Goal: Information Seeking & Learning: Learn about a topic

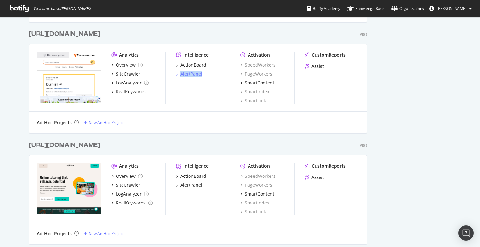
scroll to position [1240, 0]
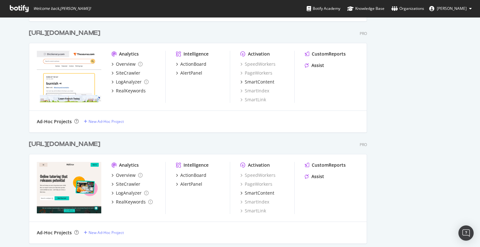
click at [201, 139] on div "https://www.mytutor.co.uk/ Pro Analytics Overview SiteCrawler LogAnalyzer RealK…" at bounding box center [200, 187] width 343 height 111
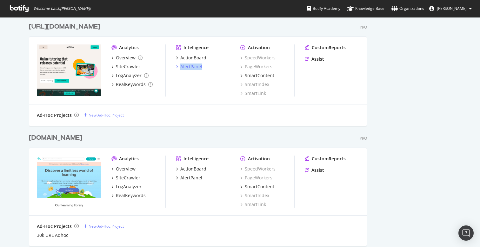
scroll to position [1359, 0]
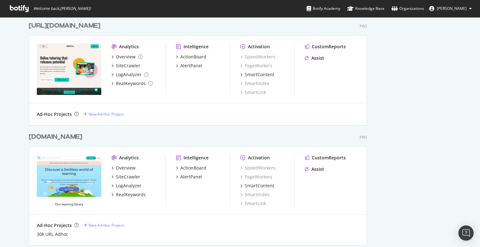
click at [212, 141] on div "Education.com Pro" at bounding box center [198, 136] width 338 height 9
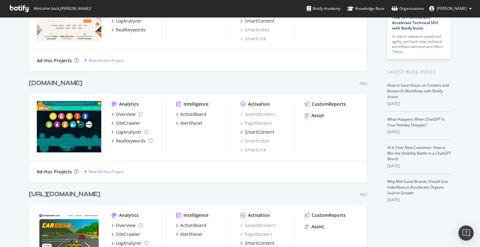
scroll to position [0, 0]
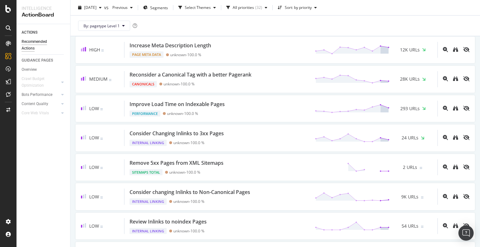
scroll to position [228, 0]
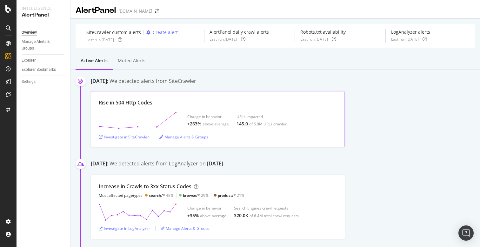
click at [141, 136] on div "Investigate in SiteCrawler" at bounding box center [124, 136] width 50 height 5
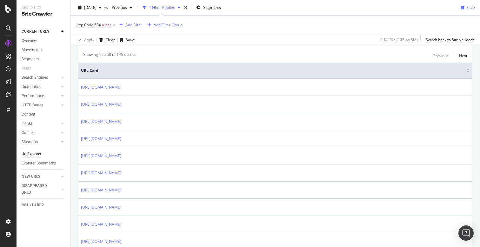
scroll to position [165, 0]
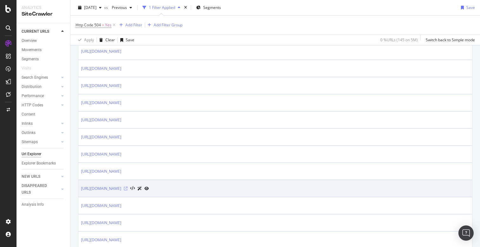
click at [128, 189] on icon at bounding box center [126, 189] width 4 height 4
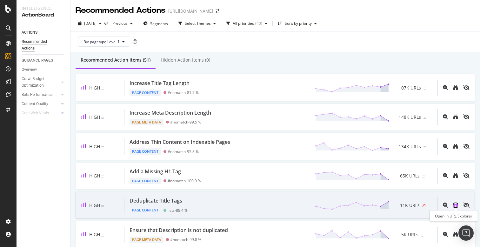
click at [456, 206] on icon "binoculars" at bounding box center [455, 204] width 5 height 5
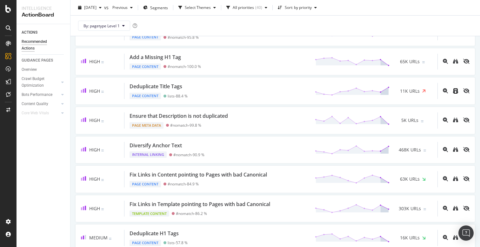
scroll to position [119, 0]
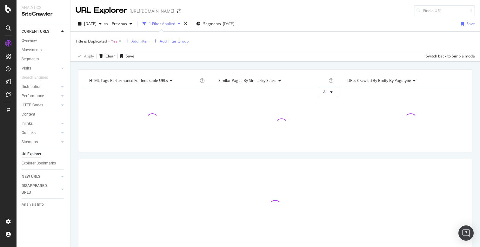
click at [279, 63] on div "HTML Tags Performance for Indexable URLs Chart (by Value) Chart (by Percentage)…" at bounding box center [274, 69] width 409 height 15
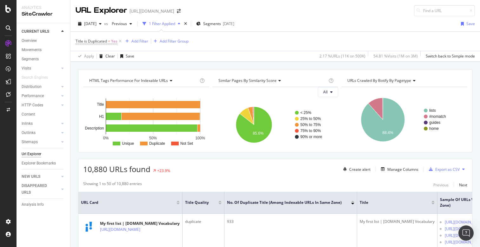
click at [251, 64] on div "HTML Tags Performance for Indexable URLs Chart (by Value) Chart (by Percentage)…" at bounding box center [274, 69] width 409 height 15
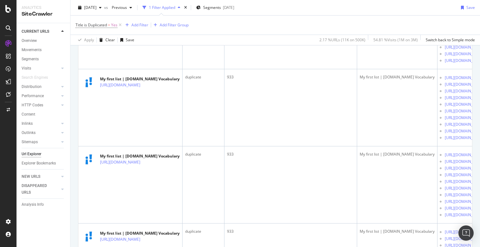
scroll to position [241, 0]
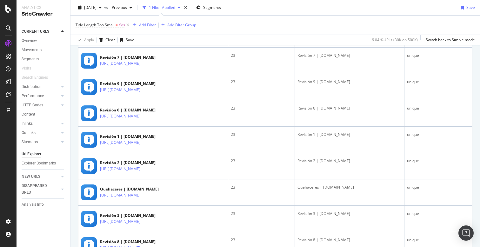
scroll to position [388, 0]
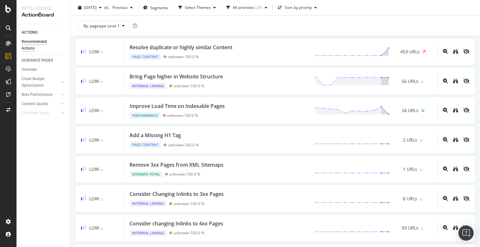
scroll to position [330, 0]
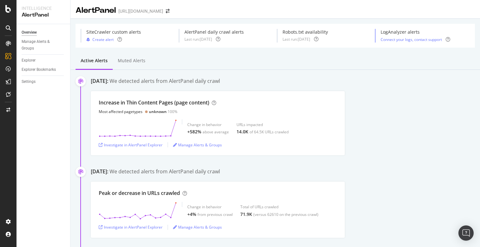
click at [352, 117] on div "Increase in Thin Content Pages (page content) Most affected pagetypes unknown 1…" at bounding box center [285, 123] width 389 height 64
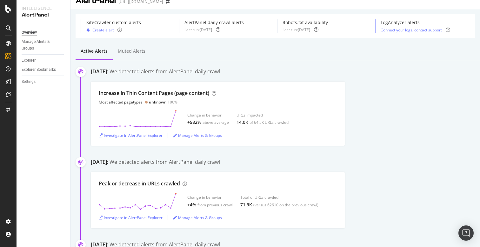
scroll to position [10, 0]
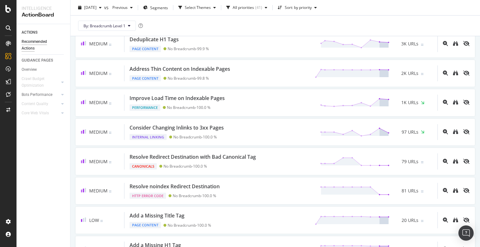
scroll to position [281, 0]
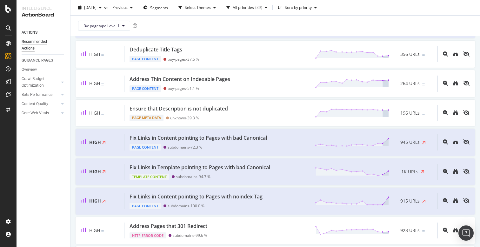
scroll to position [155, 0]
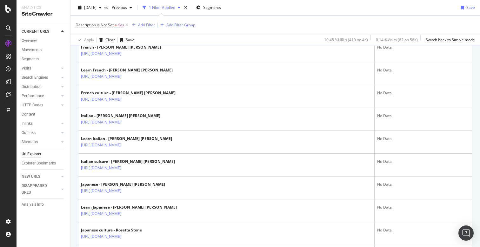
scroll to position [284, 0]
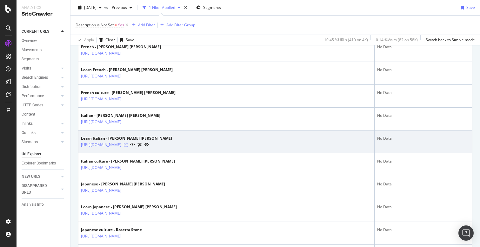
click at [128, 145] on icon at bounding box center [126, 145] width 4 height 4
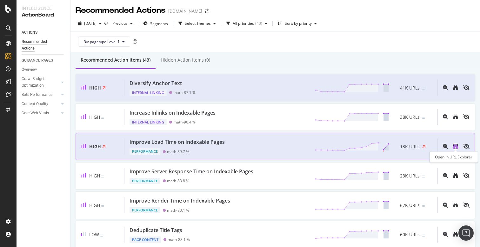
click at [455, 147] on icon "binoculars" at bounding box center [455, 146] width 5 height 5
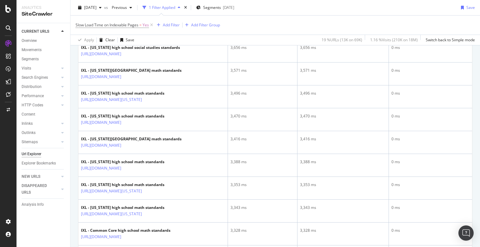
scroll to position [801, 0]
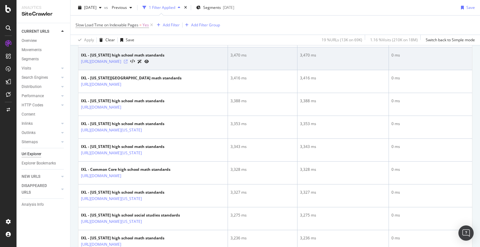
click at [128, 63] on icon at bounding box center [126, 62] width 4 height 4
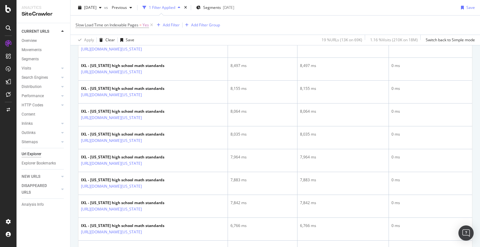
scroll to position [160, 0]
